Goal: Task Accomplishment & Management: Use online tool/utility

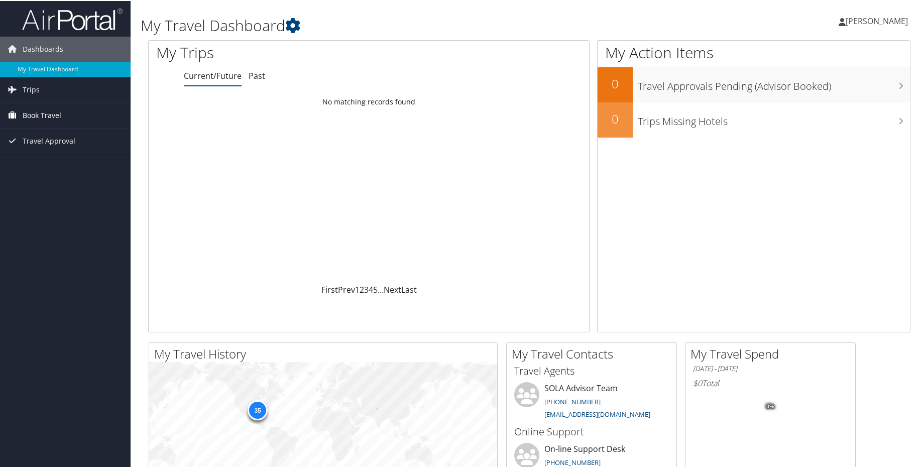
click at [47, 116] on span "Book Travel" at bounding box center [42, 114] width 39 height 25
click at [69, 149] on link "Book/Manage Online Trips" at bounding box center [65, 149] width 131 height 15
